Goal: Communication & Community: Answer question/provide support

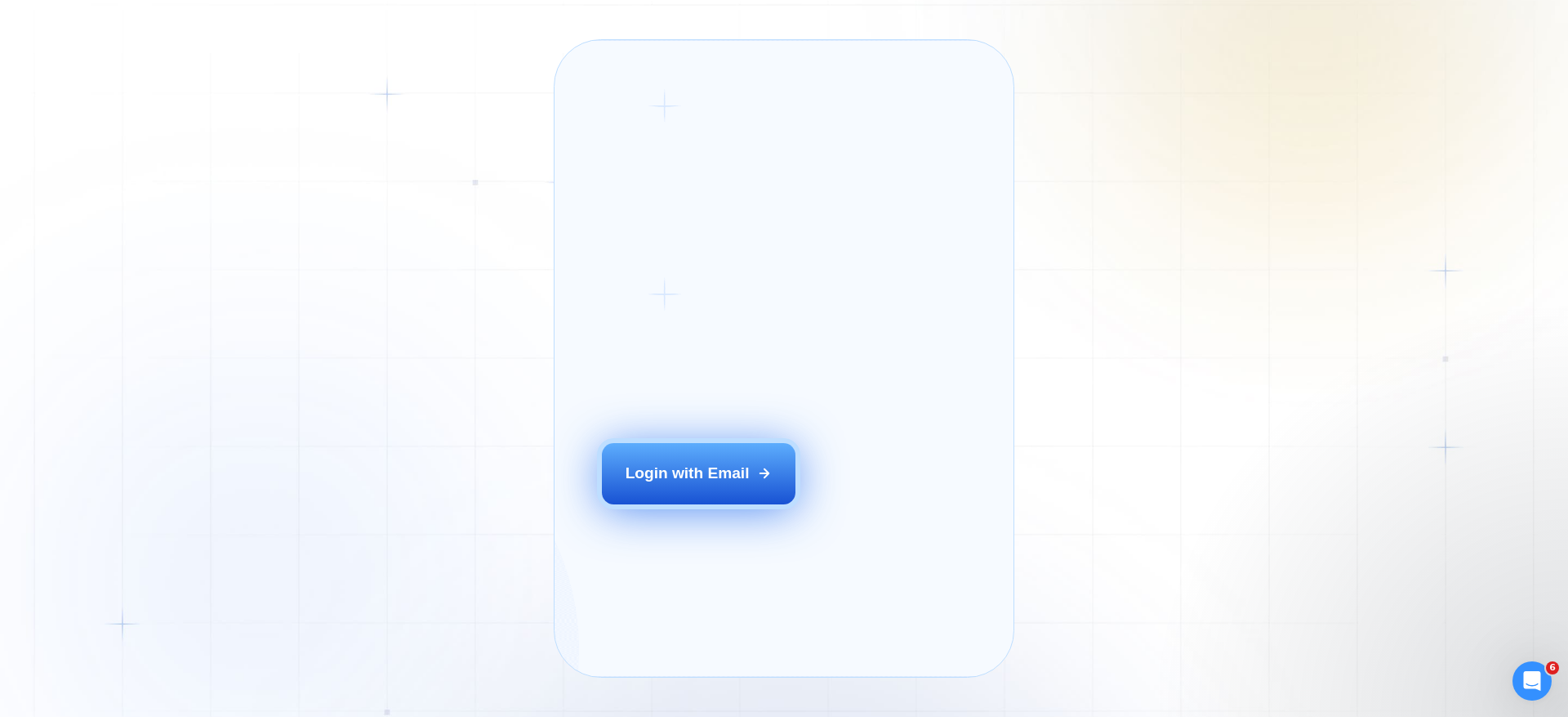
click at [730, 484] on div "Login with Email" at bounding box center [687, 473] width 125 height 22
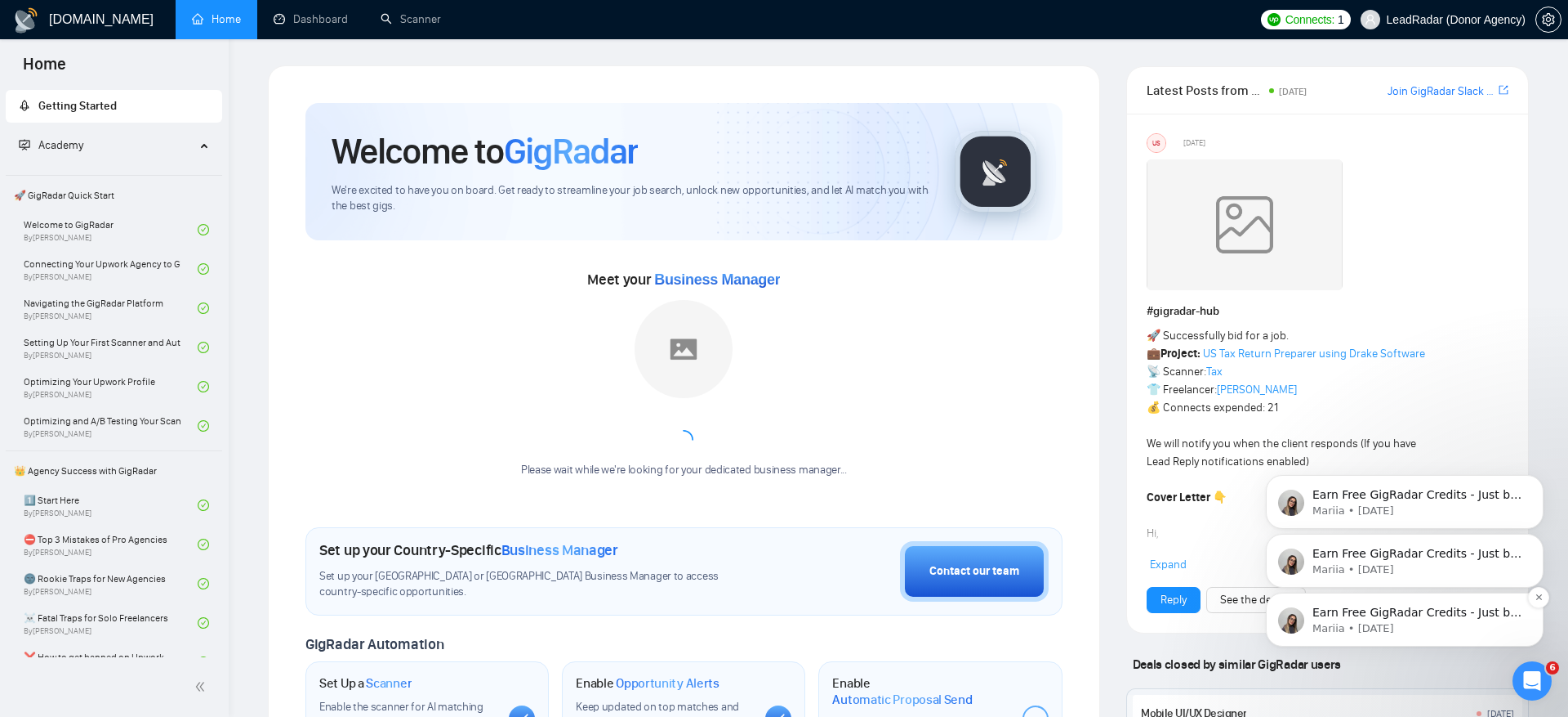
click at [1420, 609] on p "Earn Free GigRadar Credits - Just by Sharing Your Story! 💬 Want more credits fo…" at bounding box center [1417, 613] width 211 height 16
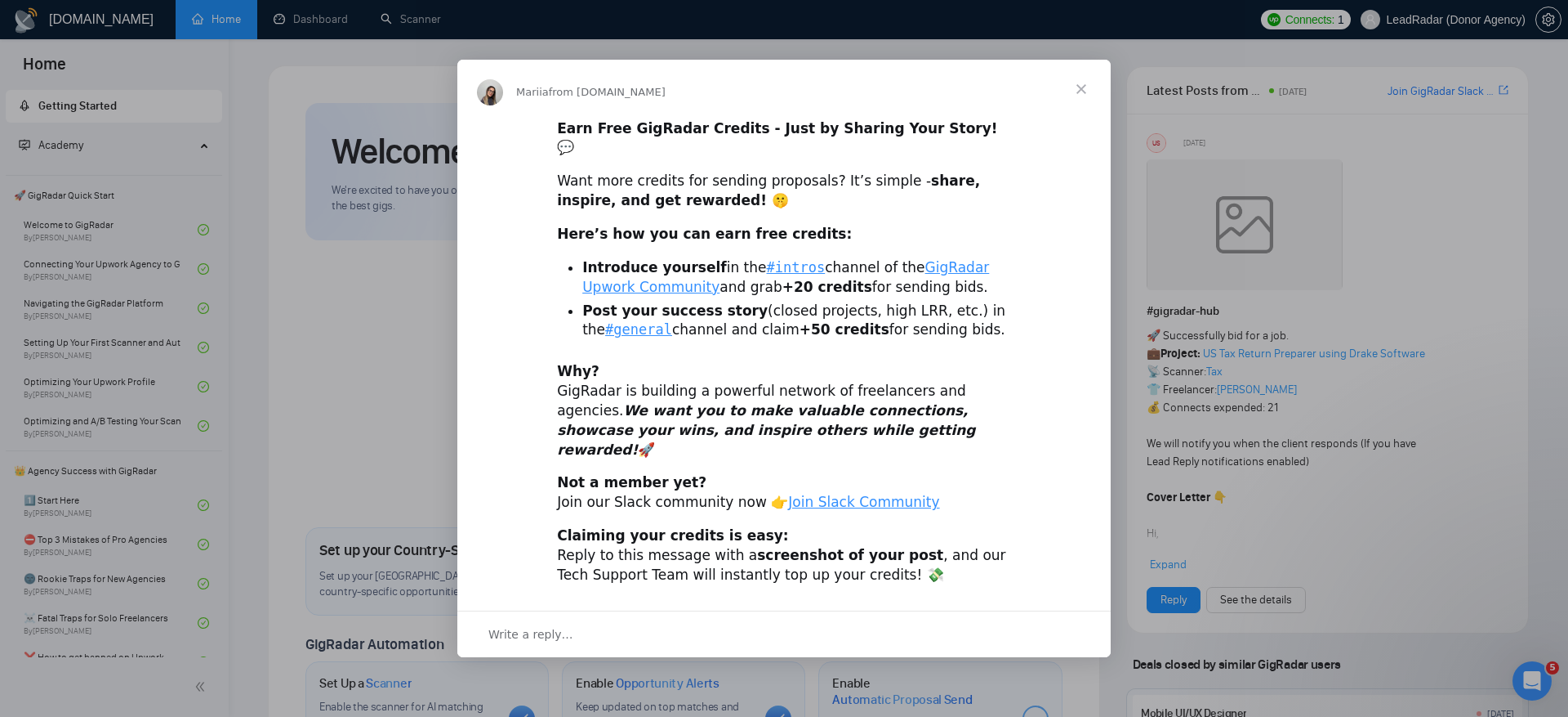
click at [1074, 102] on span "Close" at bounding box center [1081, 90] width 59 height 59
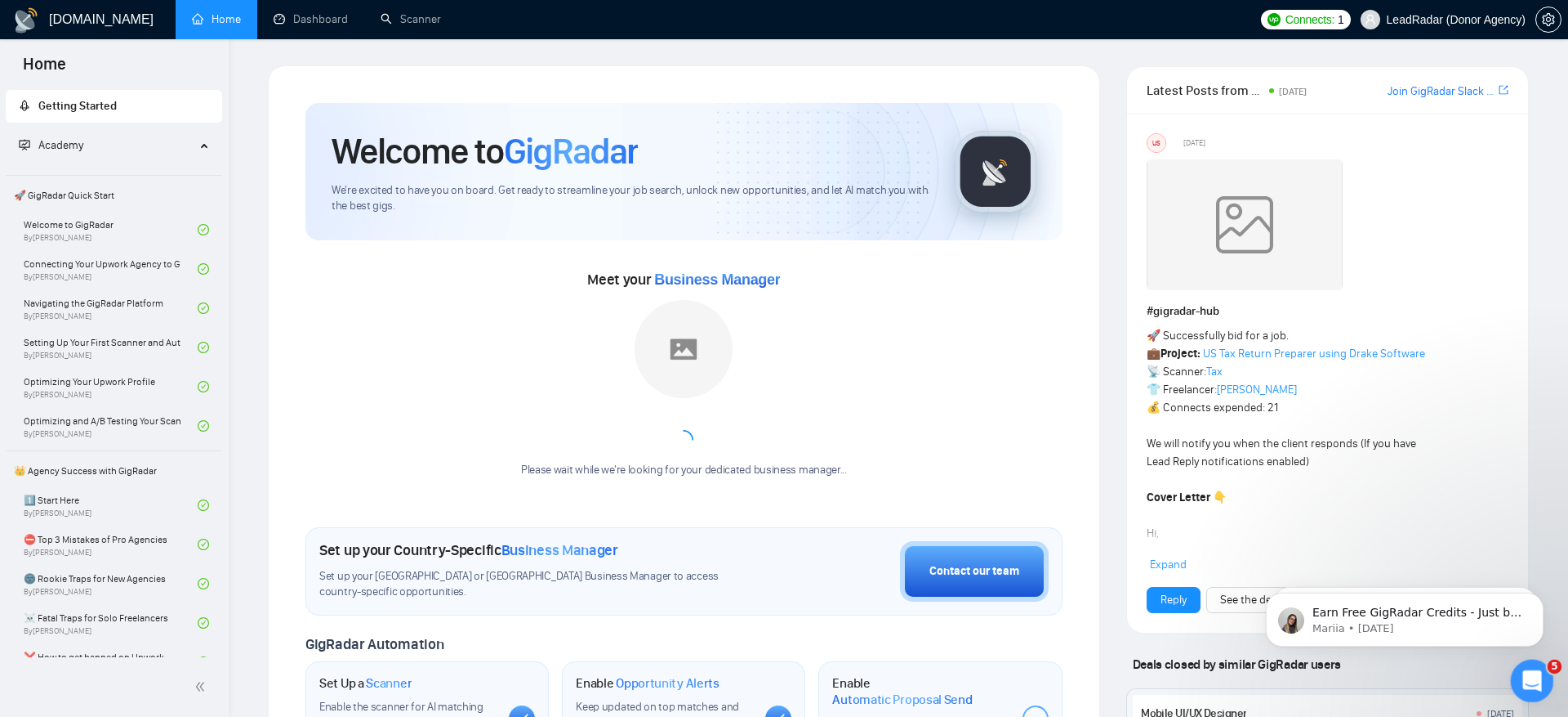
click at [1539, 666] on div "Open Intercom Messenger" at bounding box center [1529, 678] width 54 height 54
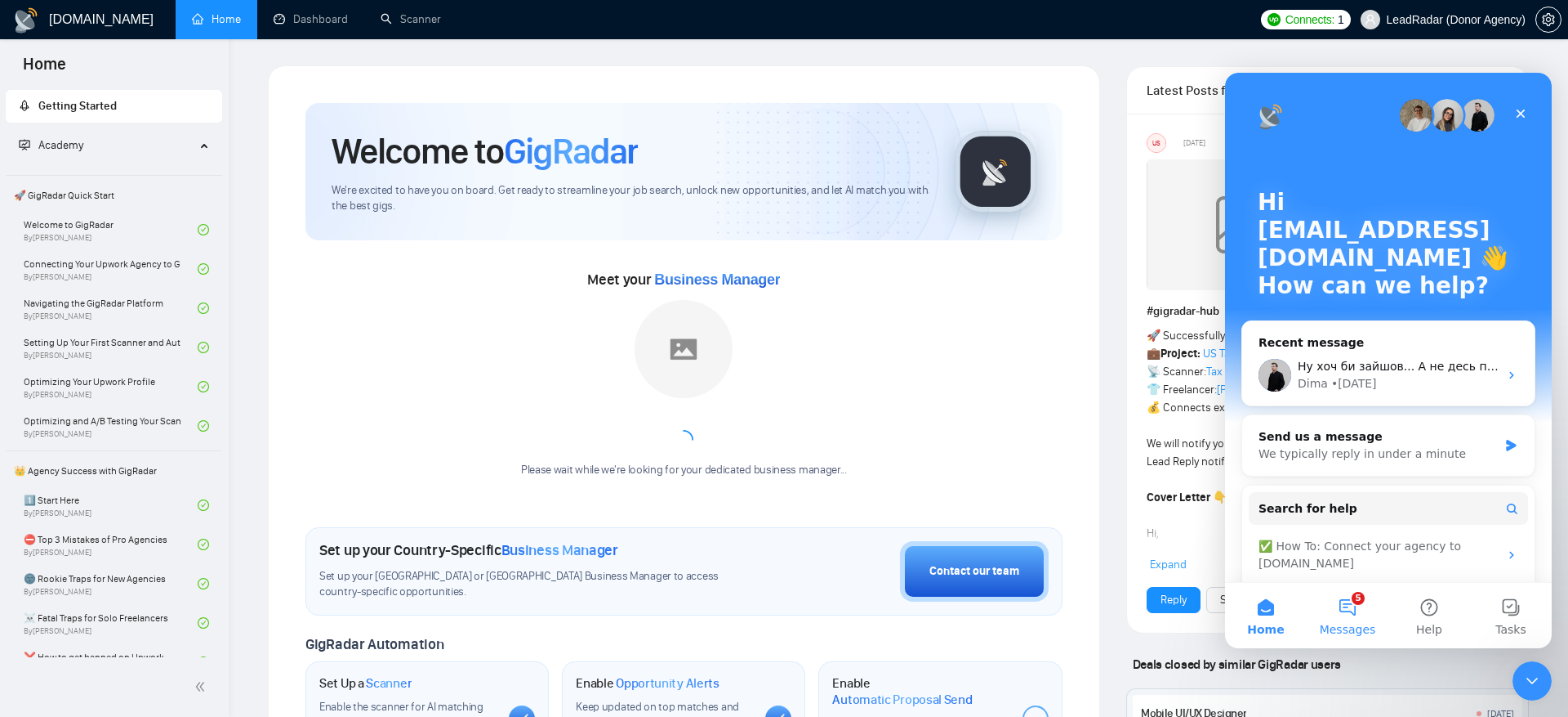
click at [1347, 621] on button "5 Messages" at bounding box center [1348, 615] width 82 height 65
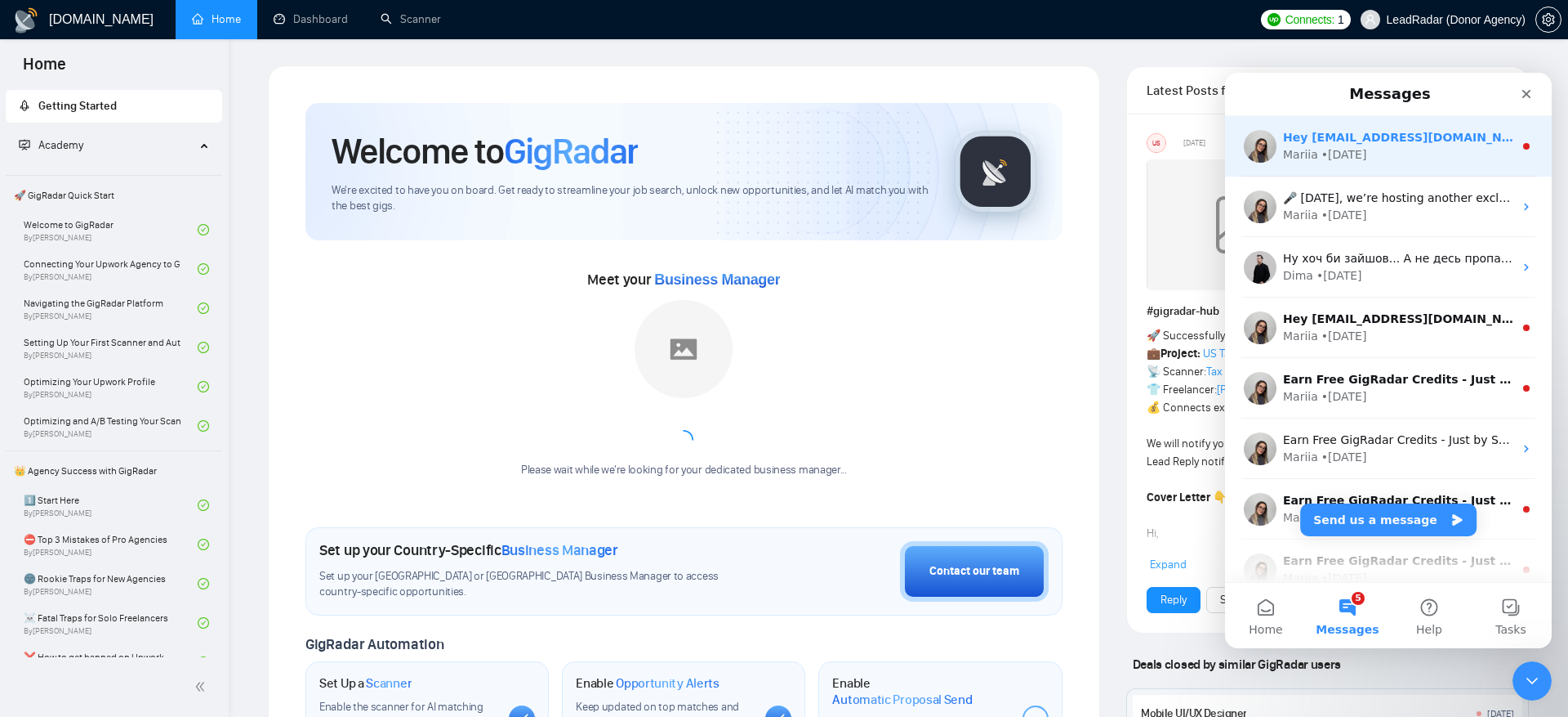
click at [1459, 158] on div "Mariia • 4d ago" at bounding box center [1398, 154] width 230 height 17
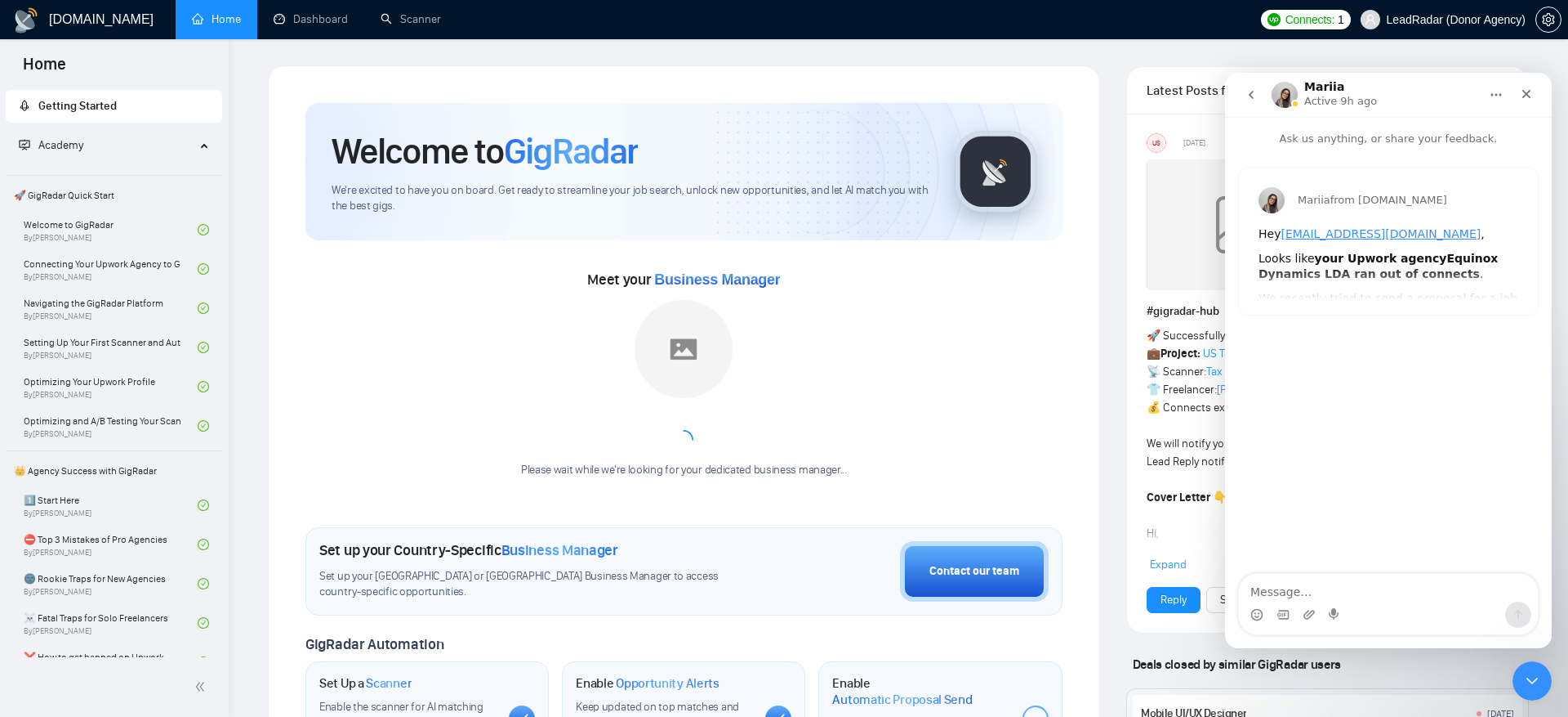
click at [1247, 90] on icon "go back" at bounding box center [1251, 94] width 13 height 13
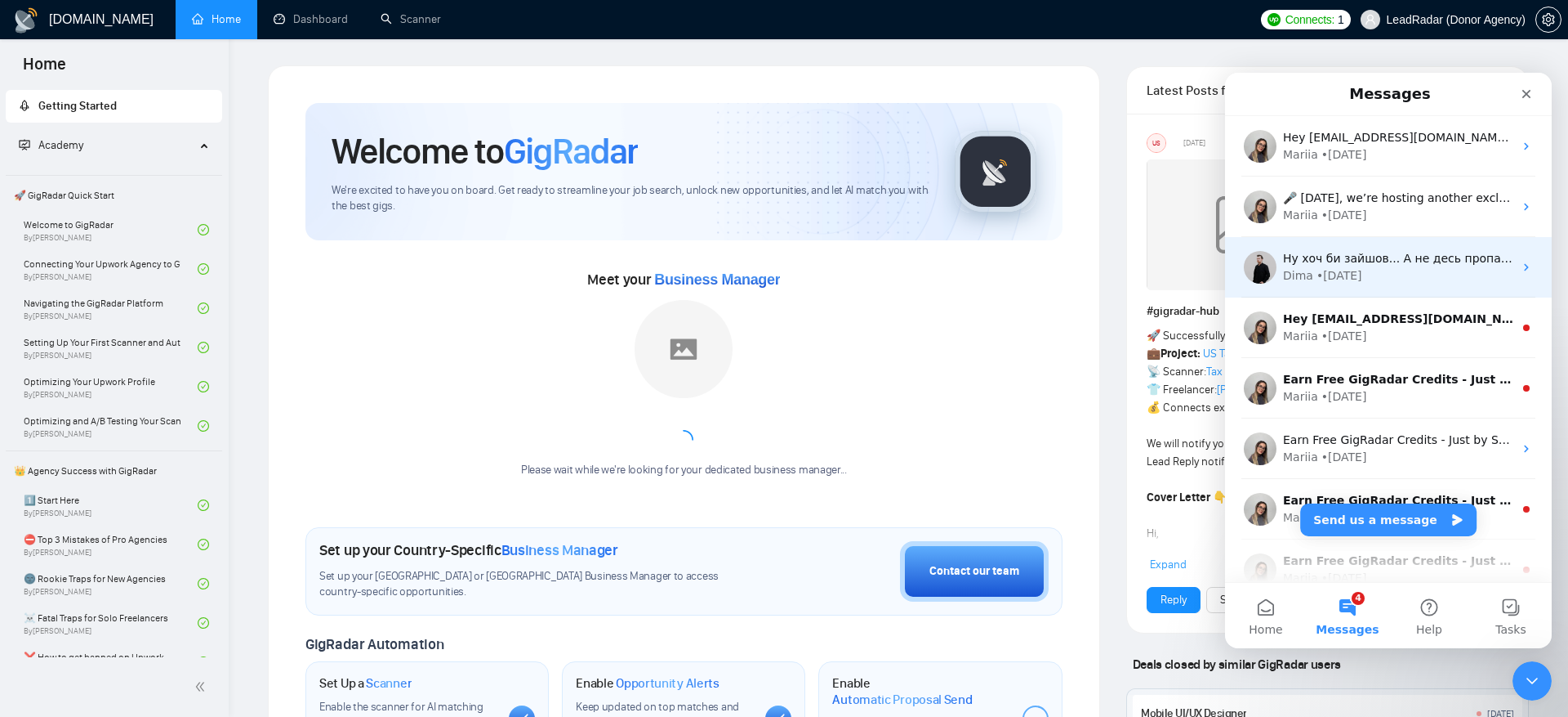
click at [1418, 279] on div "Dima • 4d ago" at bounding box center [1398, 275] width 230 height 17
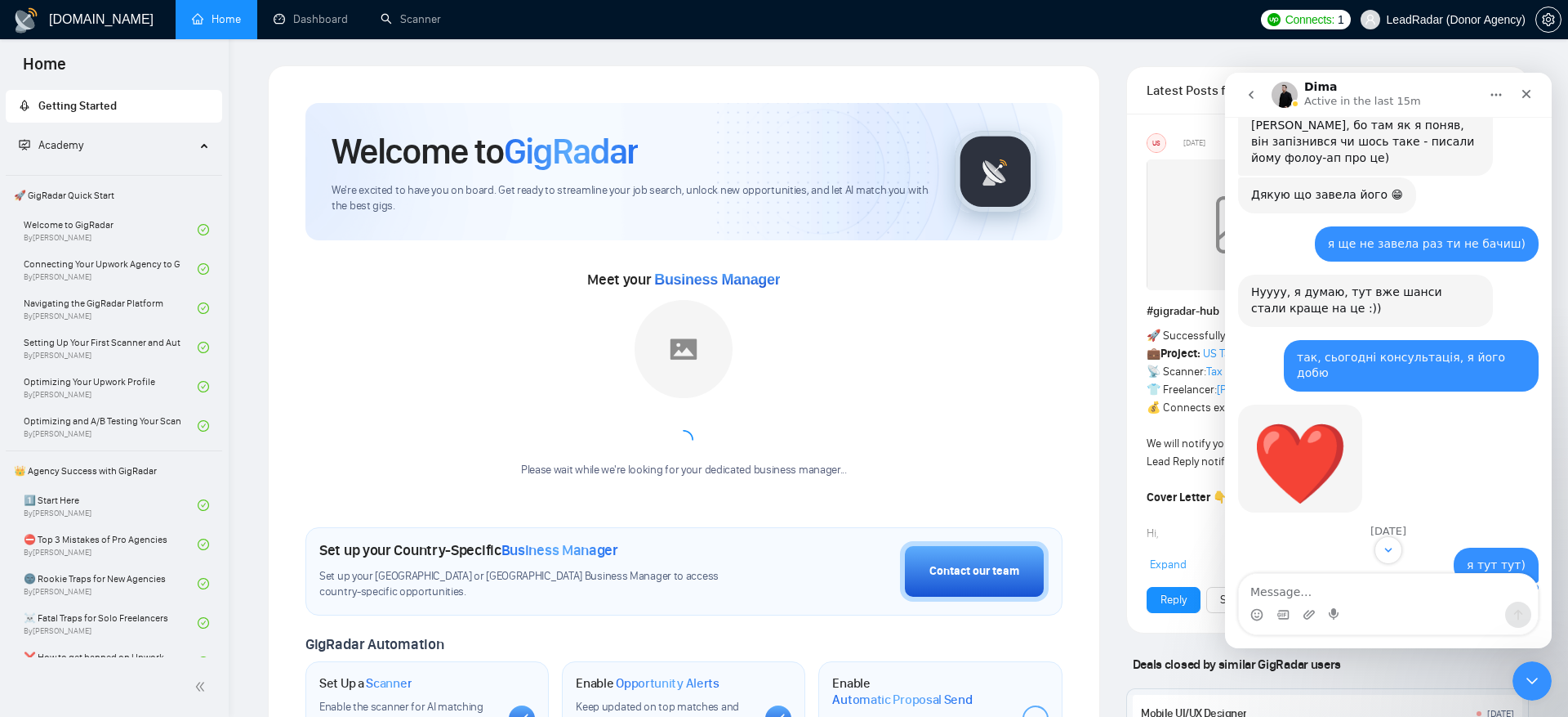
scroll to position [15796, 0]
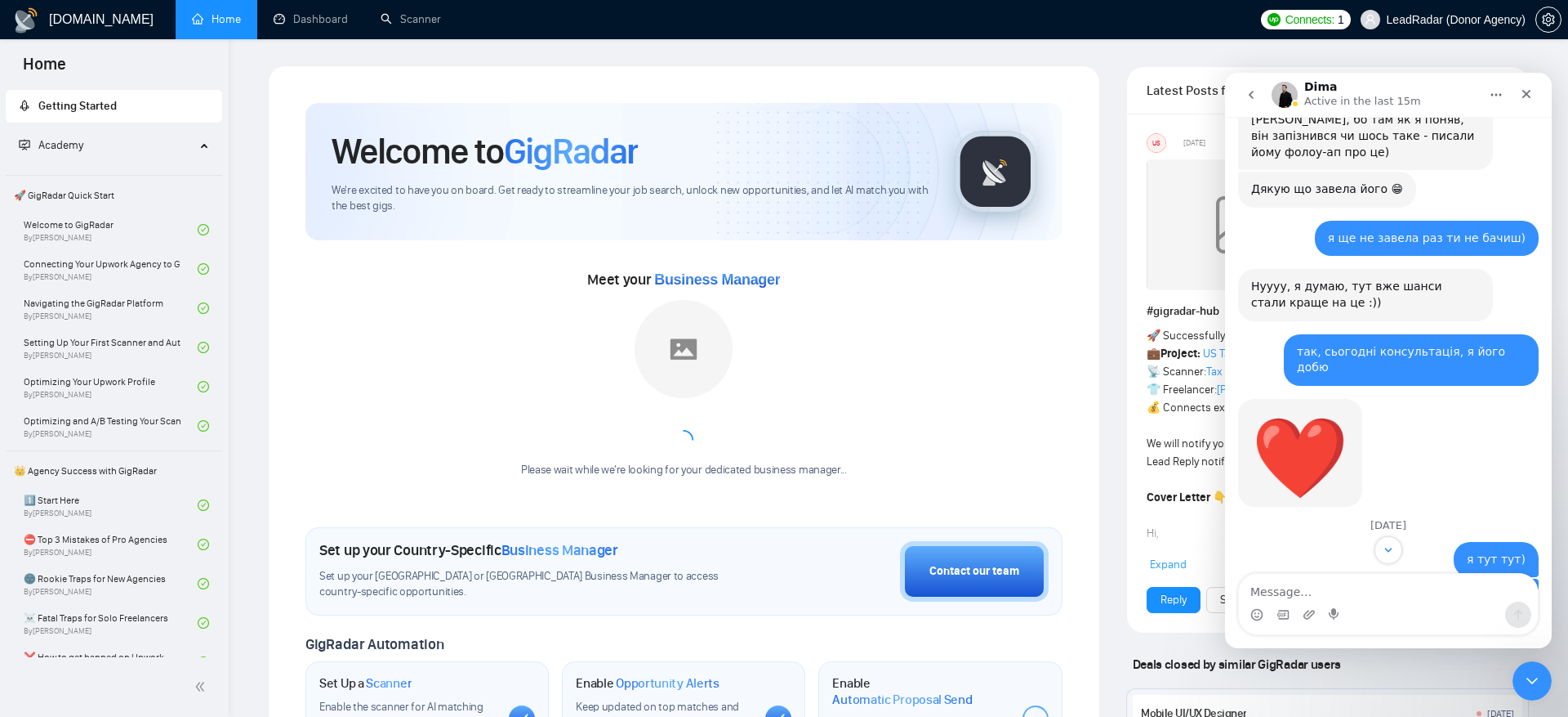
click at [1333, 601] on div "Intercom messenger" at bounding box center [1335, 614] width 13 height 26
click at [1332, 590] on textarea "Message…" at bounding box center [1389, 587] width 299 height 28
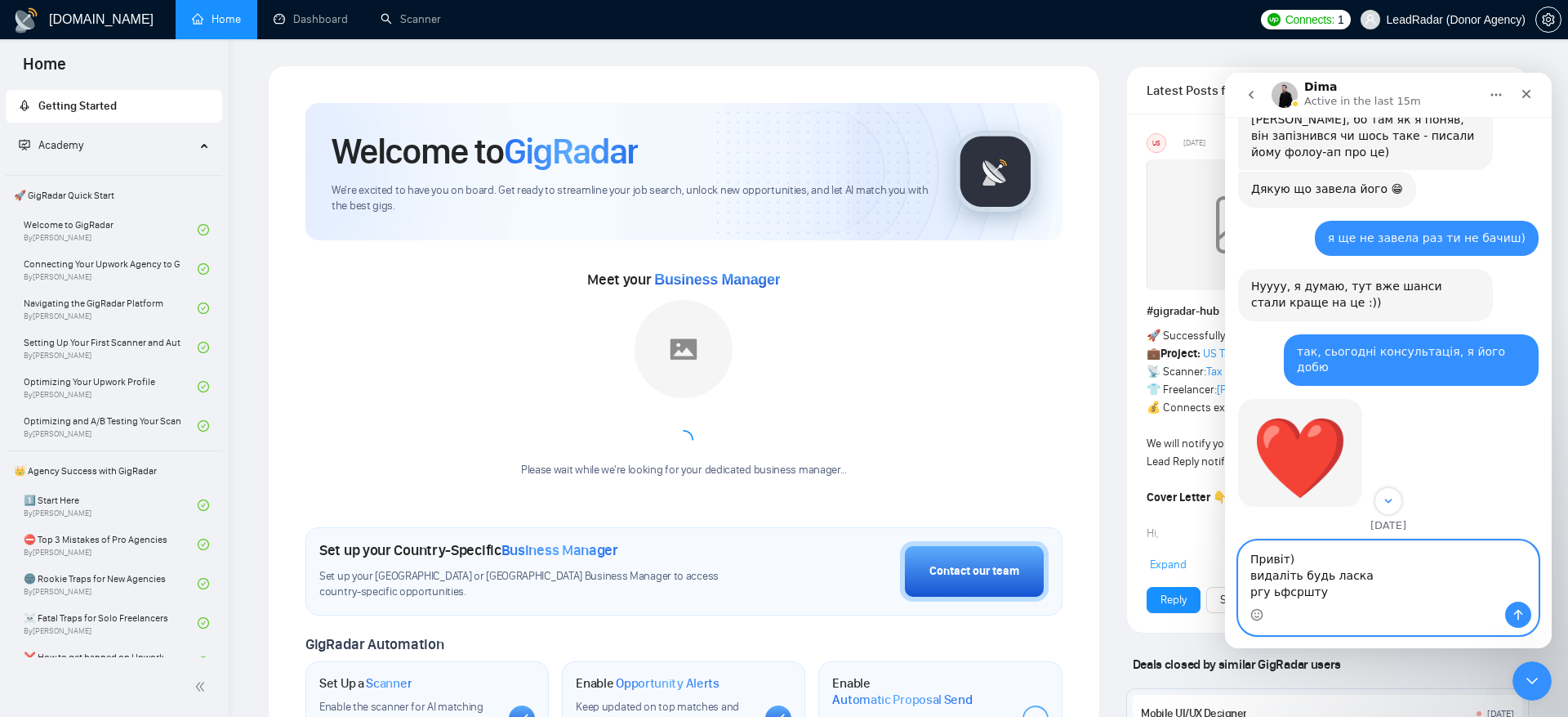
drag, startPoint x: 1337, startPoint y: 578, endPoint x: 1212, endPoint y: 577, distance: 125.0
click at [1226, 577] on html "Dima Active in the last 15m July 21 Hey there! 👋 How can I assist you today? 😊 …" at bounding box center [1389, 360] width 327 height 575
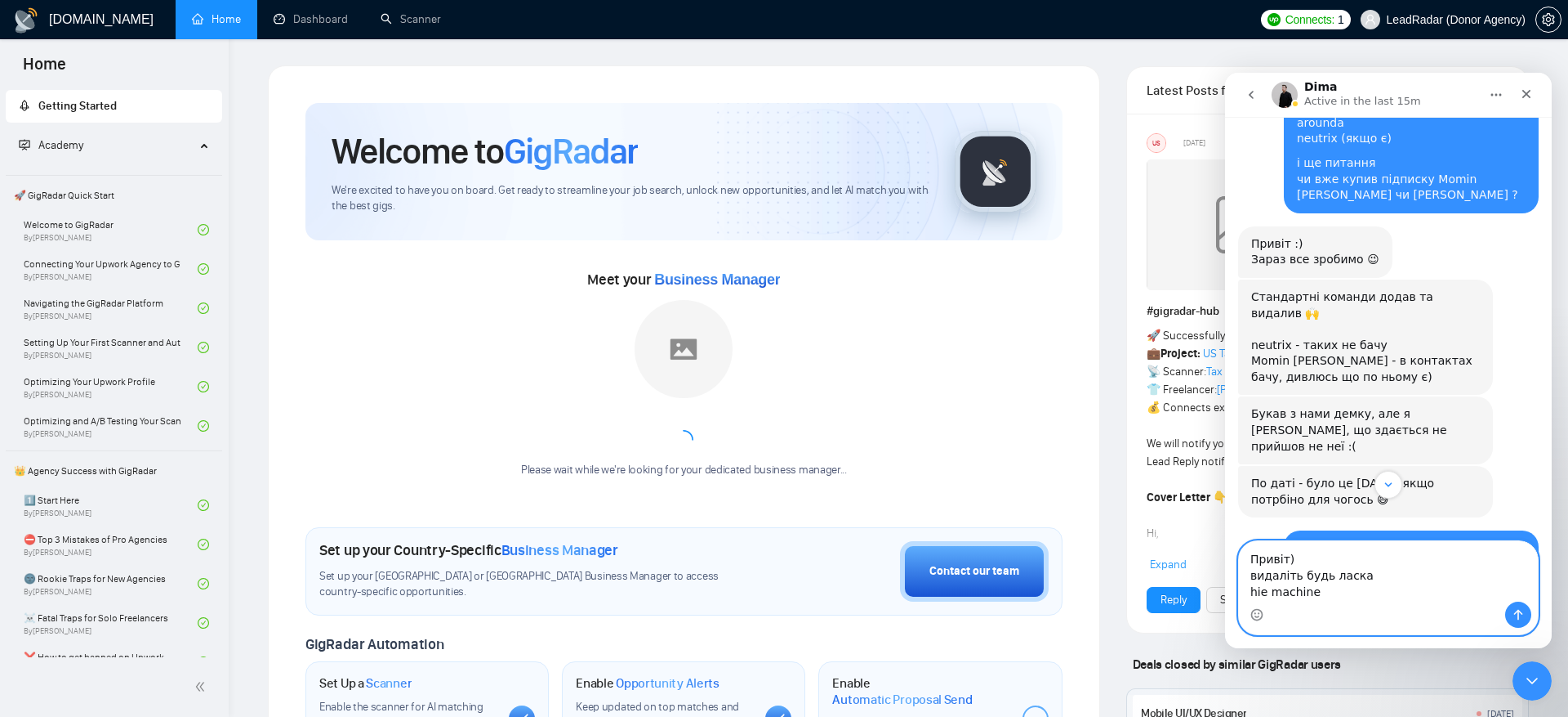
scroll to position [15009, 0]
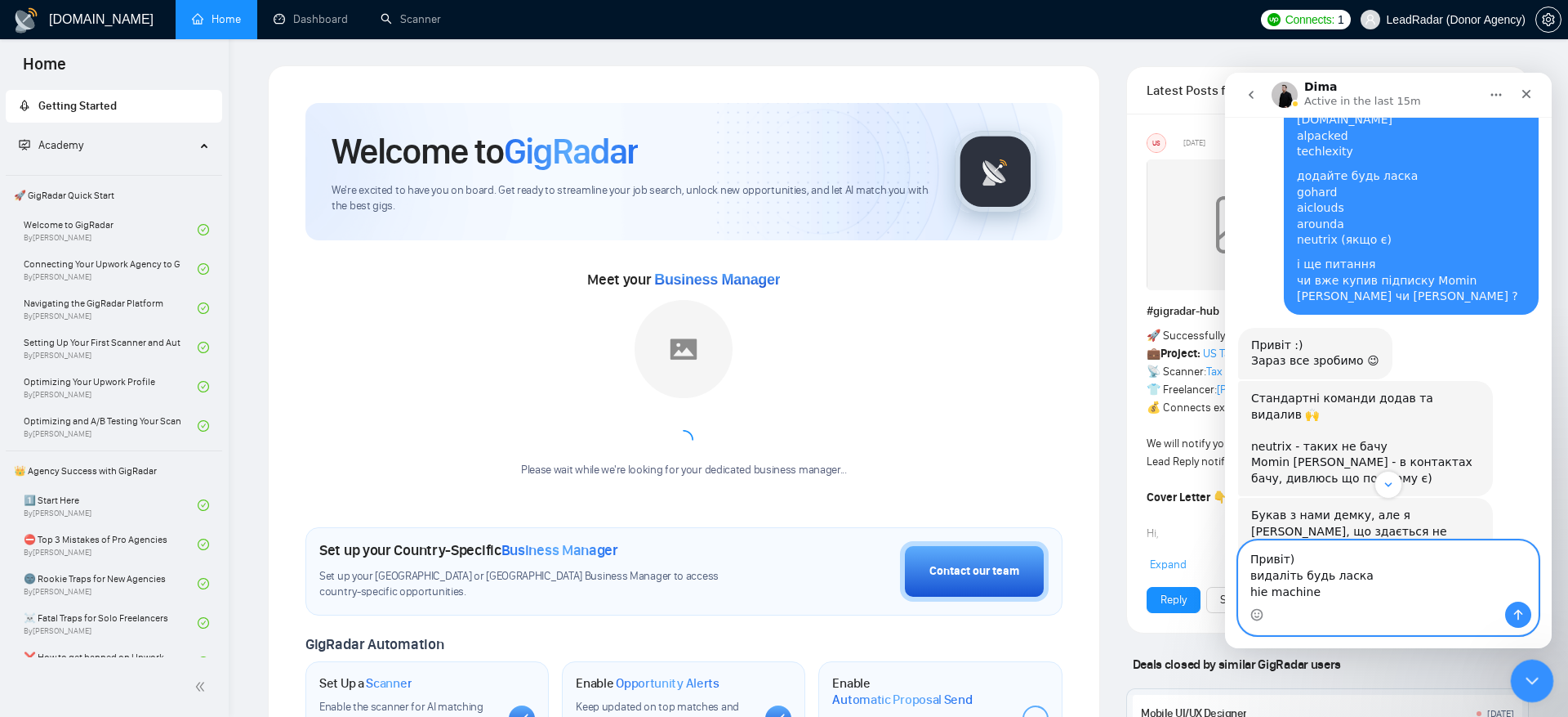
type textarea "Привіт) видаліть будь ласка hie machine"
click at [1544, 695] on div "Close Intercom Messenger" at bounding box center [1530, 678] width 39 height 39
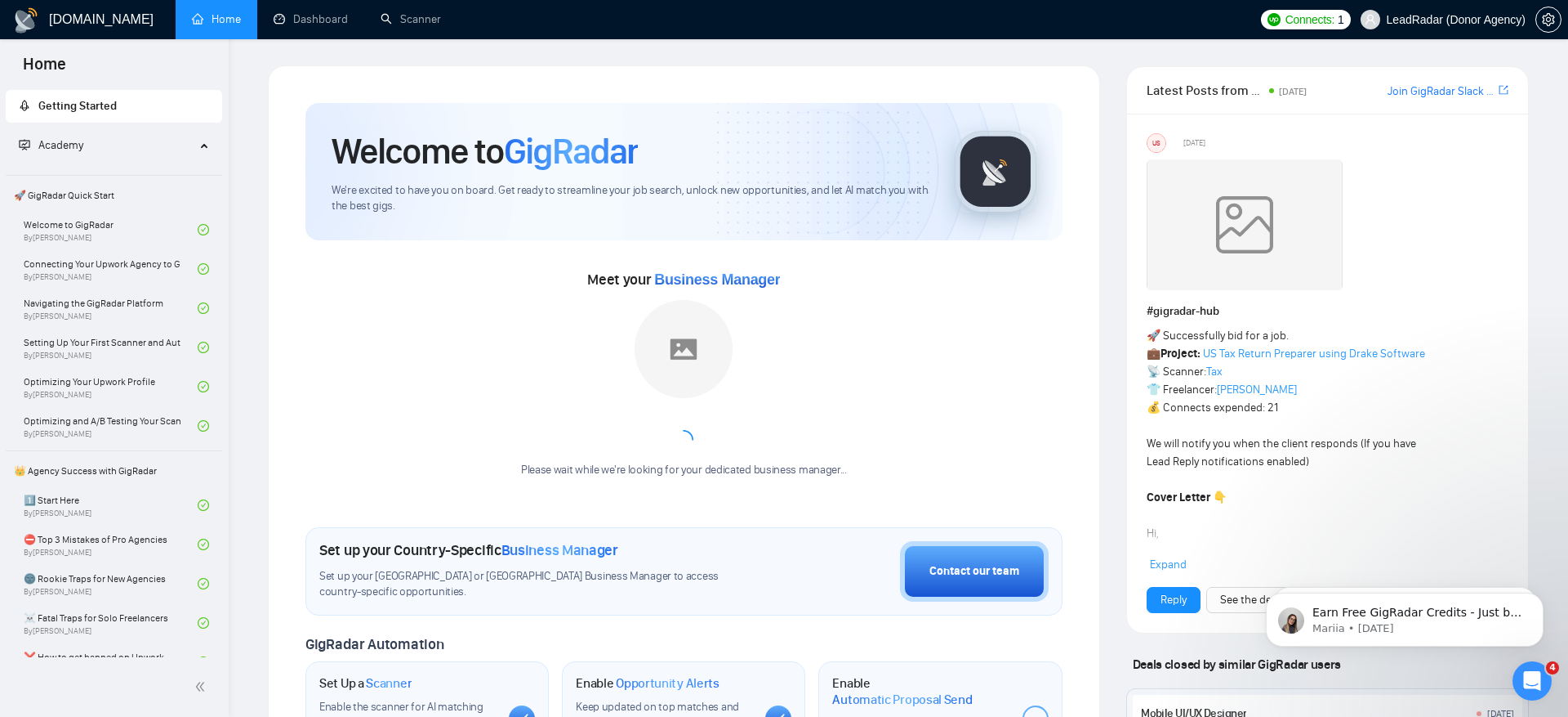
scroll to position [16593, 0]
click at [1520, 680] on icon "Open Intercom Messenger" at bounding box center [1530, 678] width 27 height 27
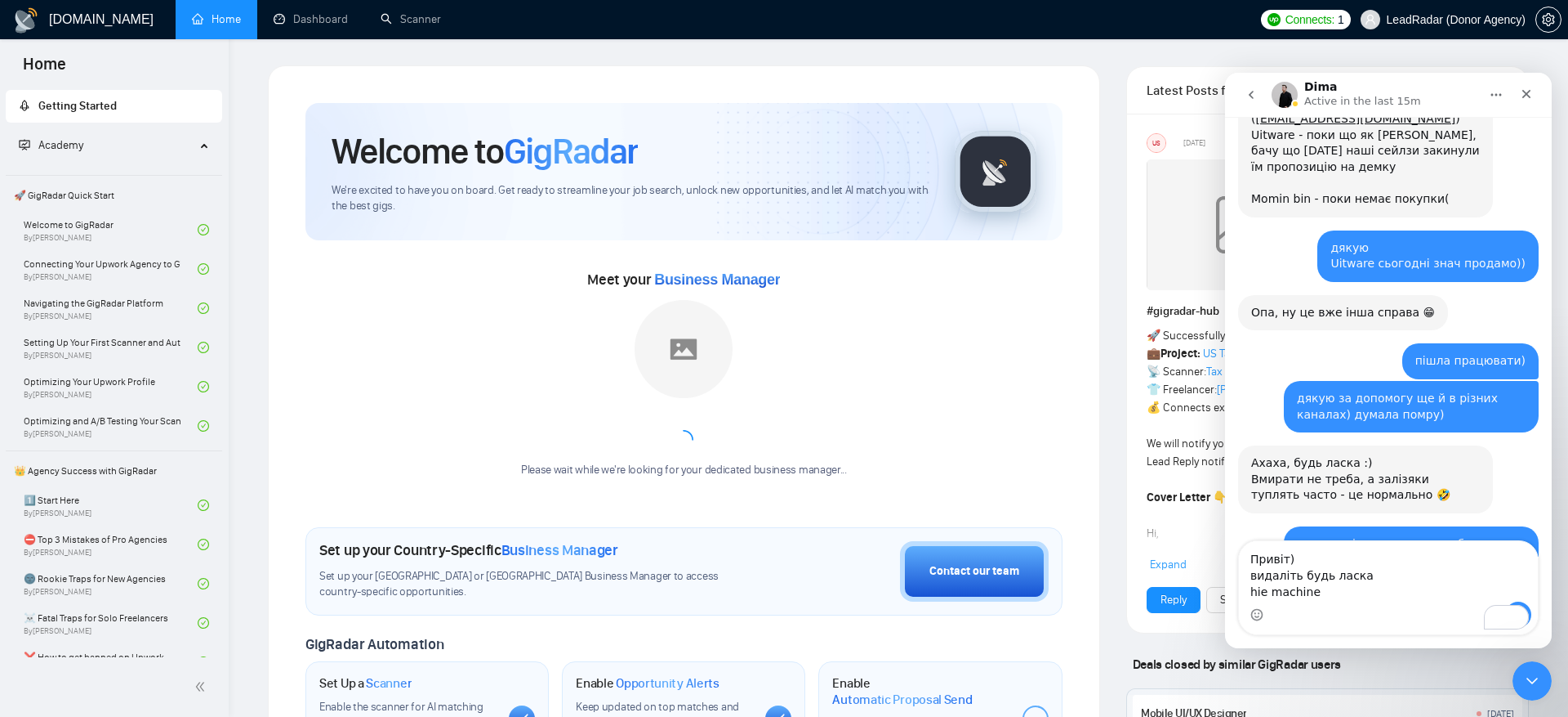
click at [1314, 574] on textarea "Привіт) видаліть будь ласка hie machine" at bounding box center [1389, 571] width 299 height 60
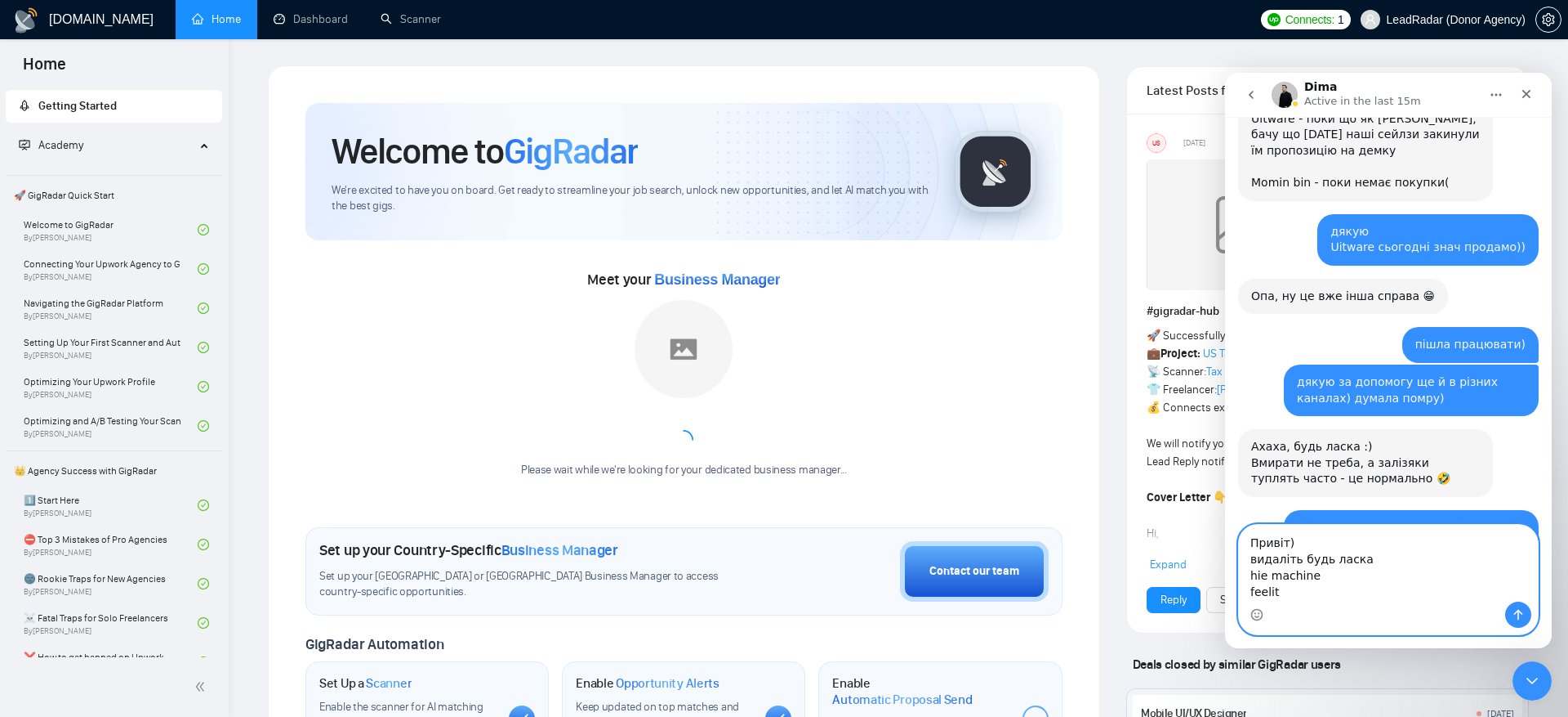
scroll to position [16626, 0]
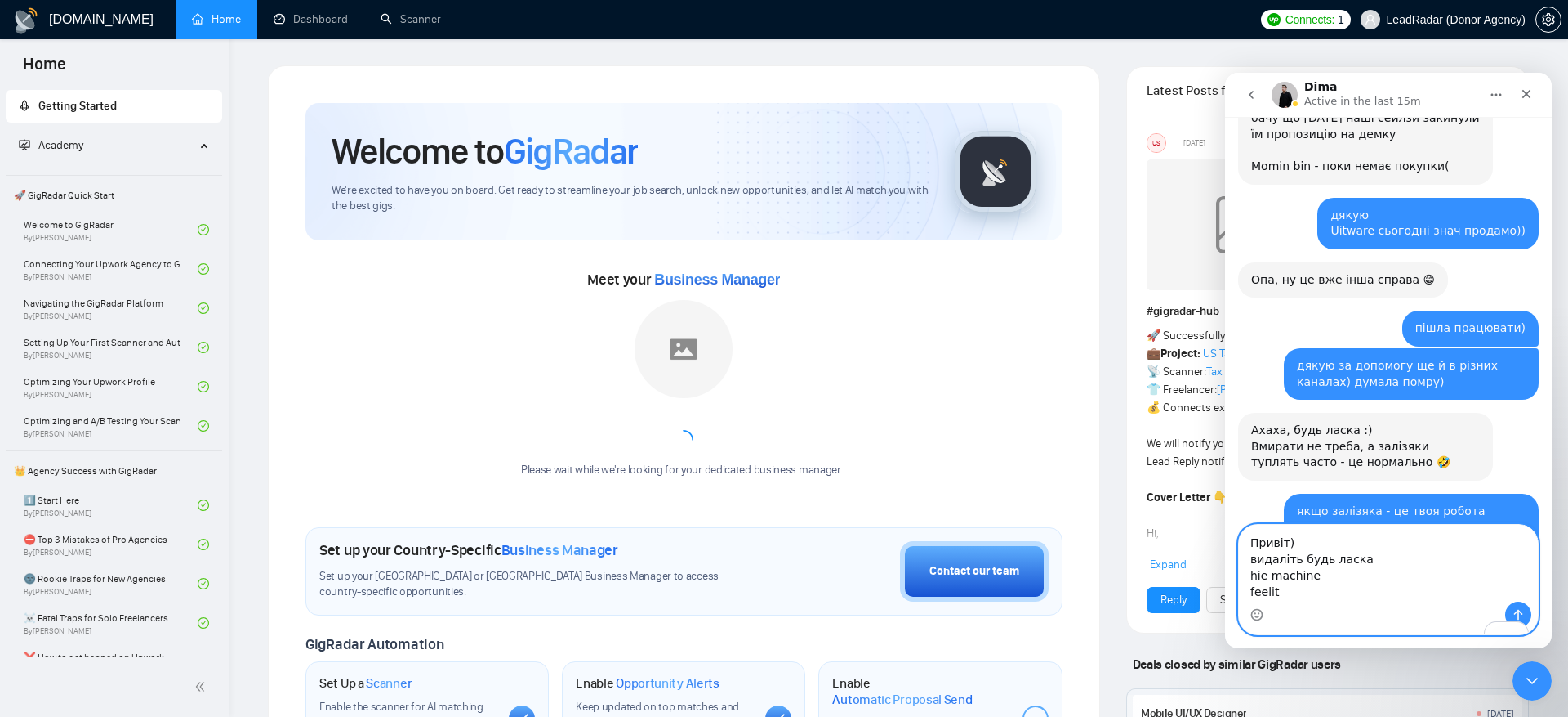
click at [1260, 530] on textarea "Привіт) видаліть будь ласка hie machine feelit" at bounding box center [1389, 563] width 299 height 77
click at [1274, 574] on textarea "Привіт) видаліть будь ласка hue machine feelit" at bounding box center [1389, 563] width 299 height 77
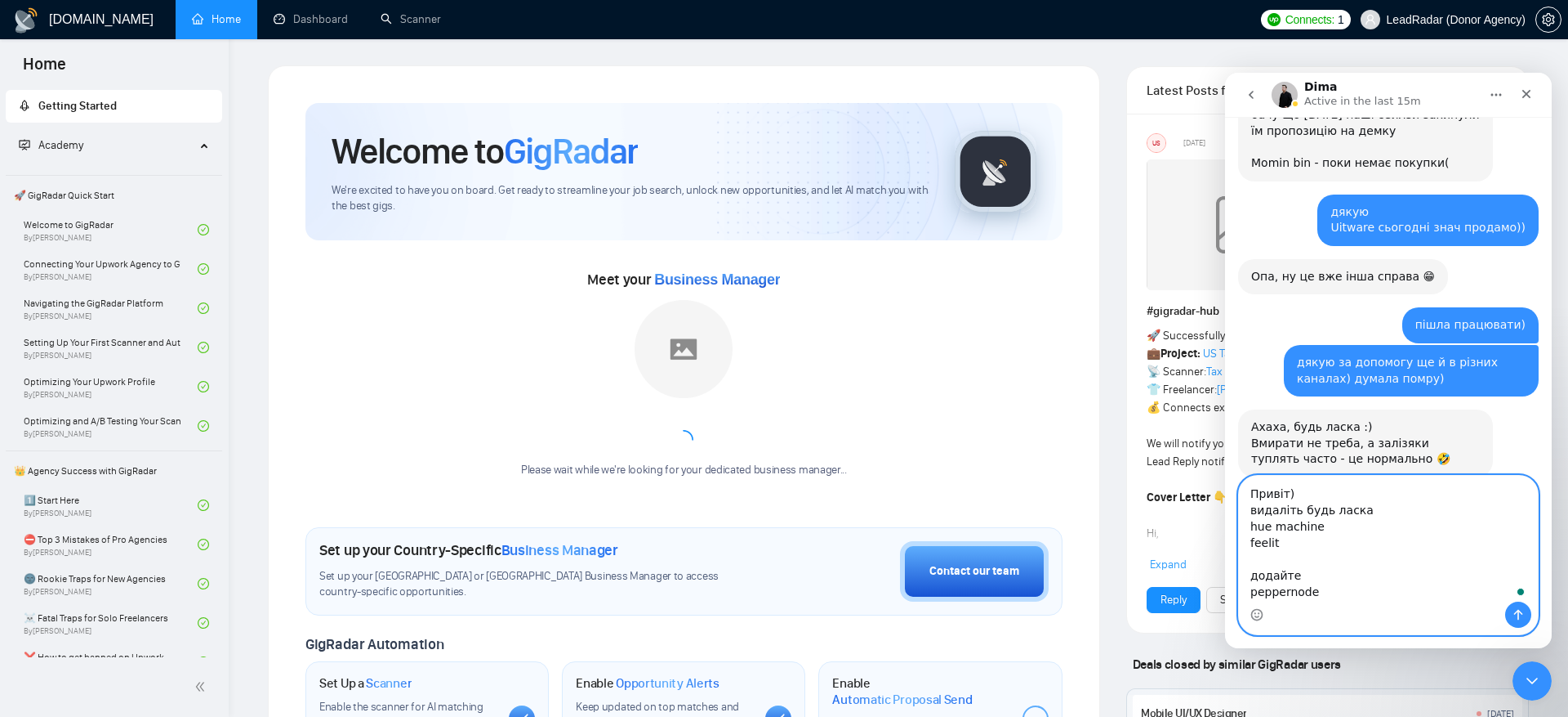
scroll to position [10, 0]
paste textarea "podoliuk@gmail.com"
type textarea "Привіт) видаліть будь ласка hue machine feelit додайте peppernode podoliuk@gmai…"
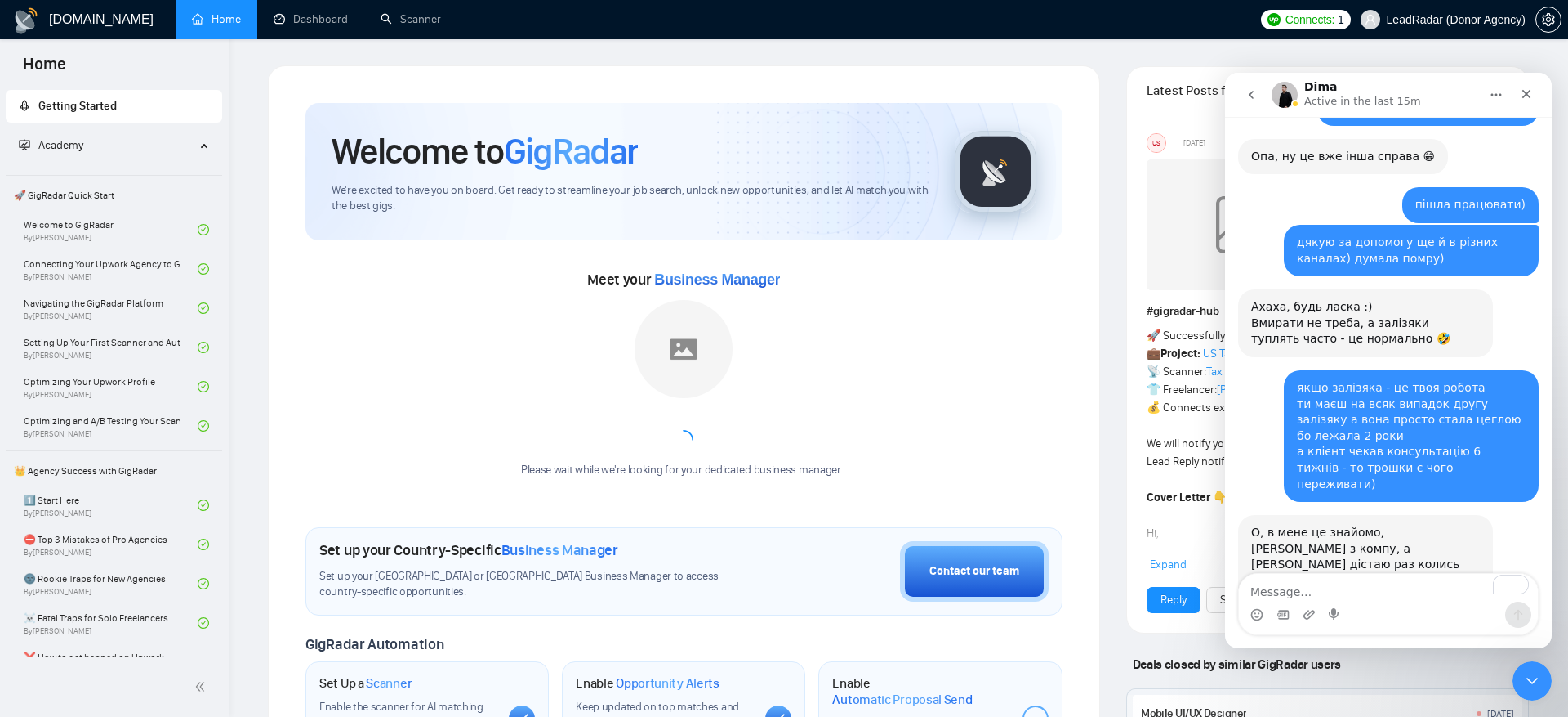
scroll to position [16832, 0]
